Goal: Find specific page/section: Find specific page/section

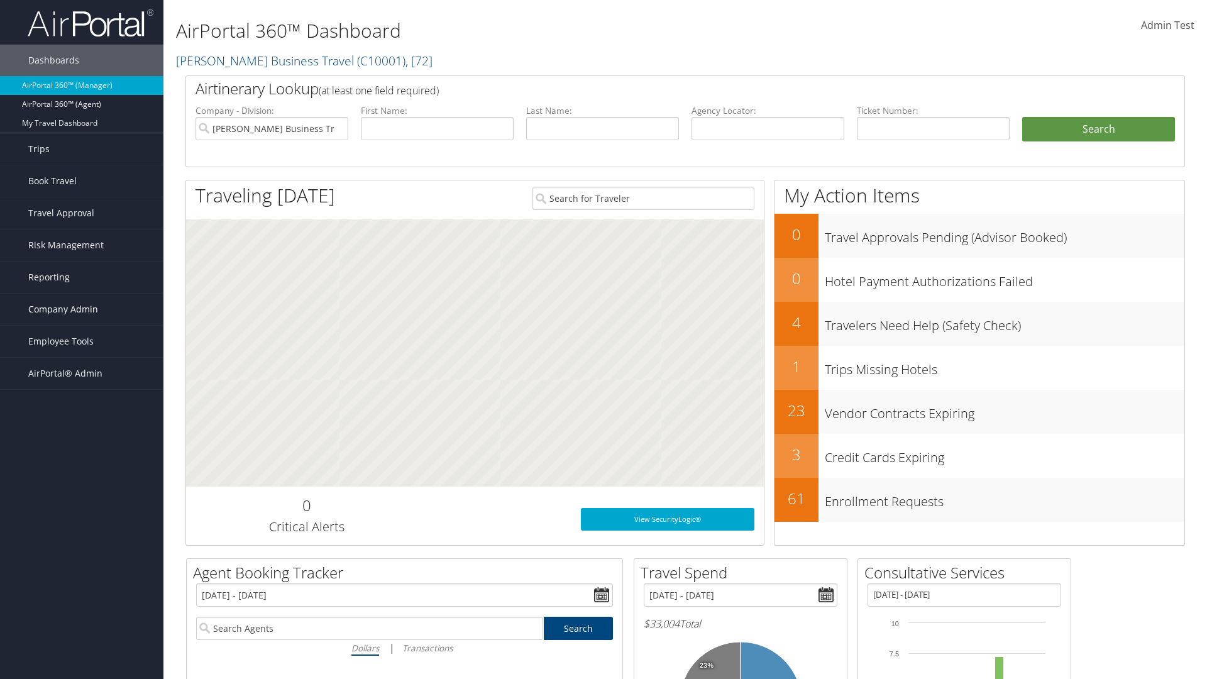
click at [82, 309] on span "Company Admin" at bounding box center [63, 309] width 70 height 31
click at [0, 0] on link "Consultative Services" at bounding box center [0, 0] width 0 height 0
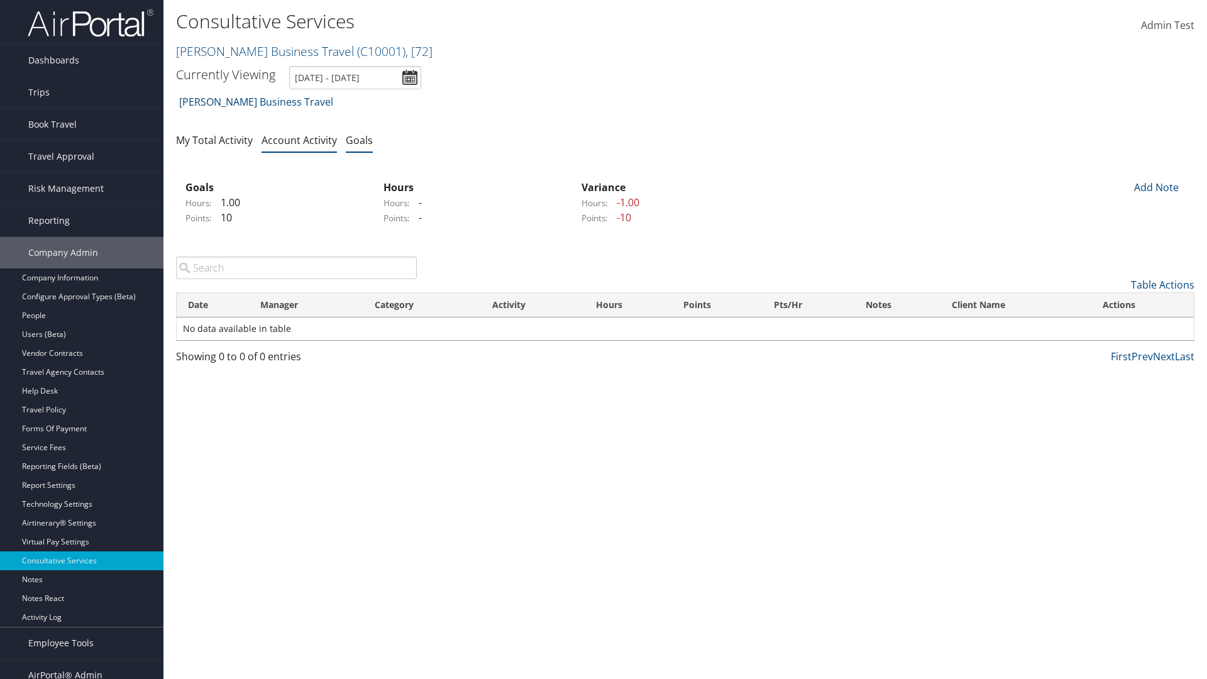
click at [359, 140] on link "Goals" at bounding box center [359, 140] width 27 height 14
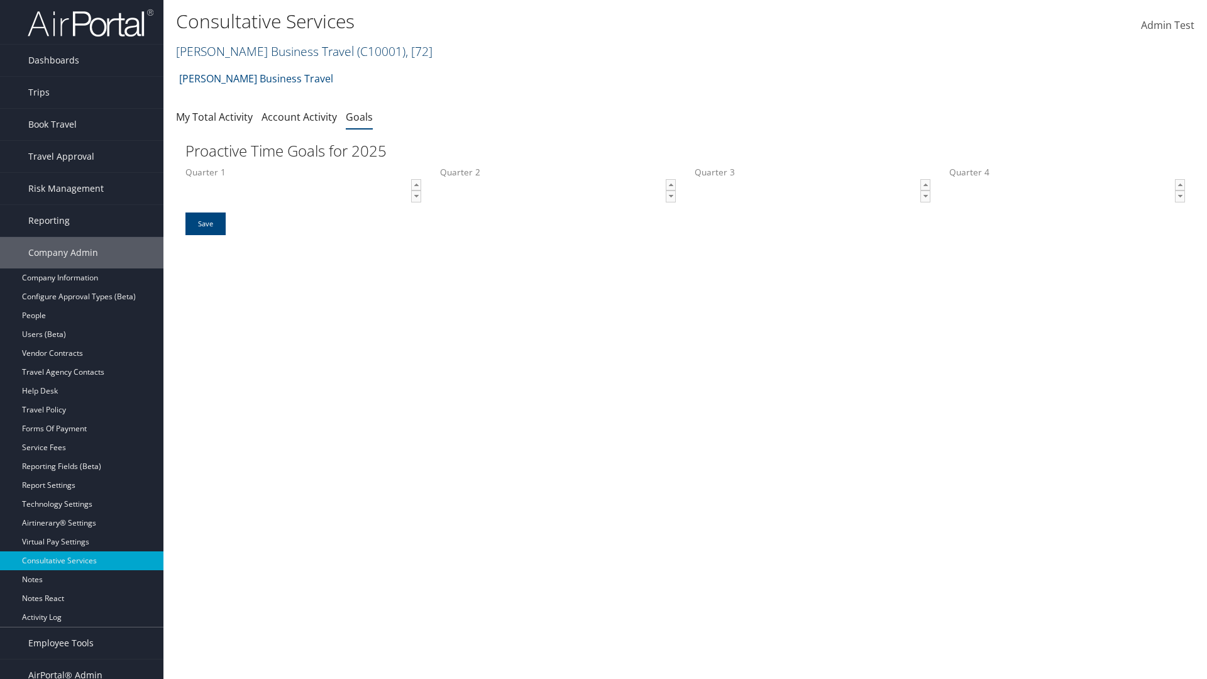
click at [259, 51] on link "Christopherson Business Travel ( C10001 ) , [ 72 ]" at bounding box center [304, 51] width 257 height 17
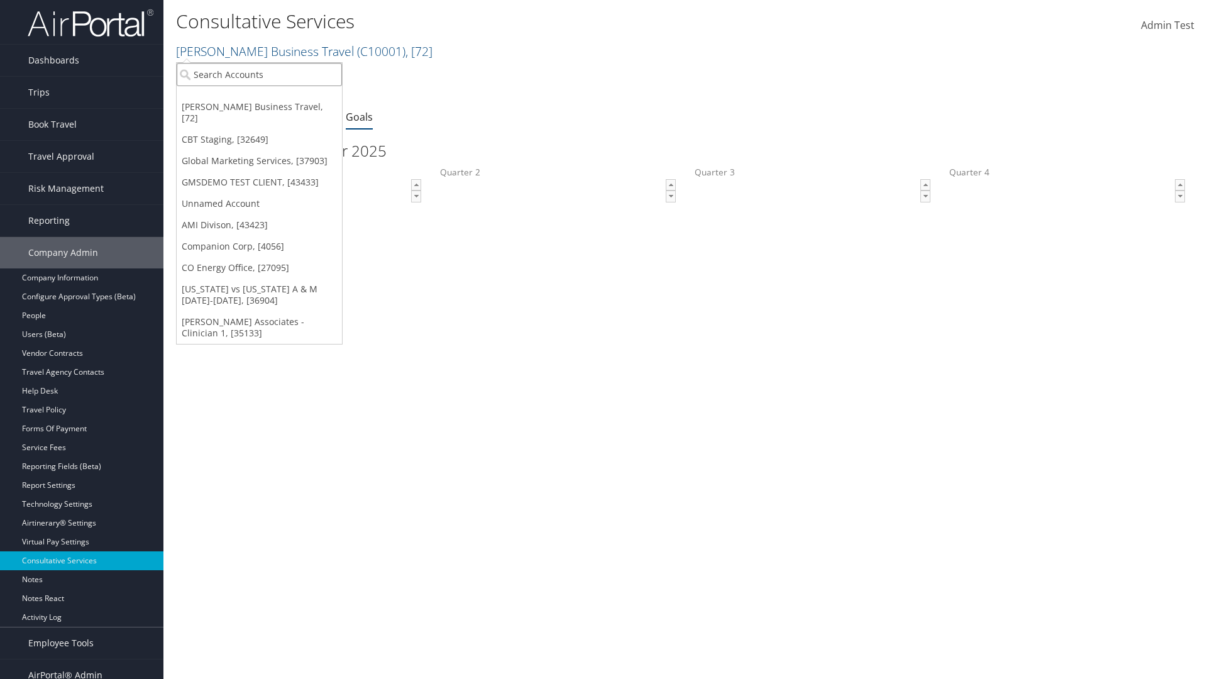
click at [259, 74] on input "search" at bounding box center [259, 74] width 165 height 23
type input "Global Marketing Services"
click at [271, 97] on div "Global Marketing Services (301946), [37903]" at bounding box center [271, 97] width 203 height 11
